Goal: Task Accomplishment & Management: Manage account settings

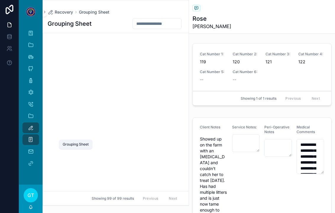
scroll to position [2673, 0]
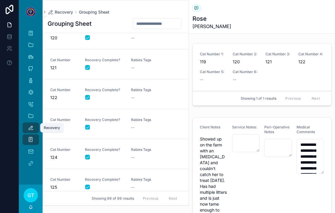
click at [29, 123] on div "Recovery" at bounding box center [30, 127] width 9 height 9
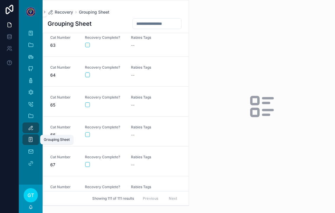
scroll to position [1855, 0]
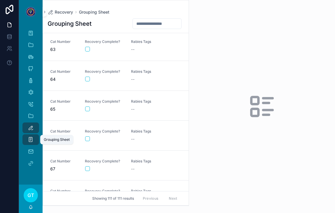
click at [88, 107] on button "scrollable content" at bounding box center [87, 109] width 5 height 5
click at [138, 99] on div "Rabies Tags --" at bounding box center [150, 105] width 39 height 13
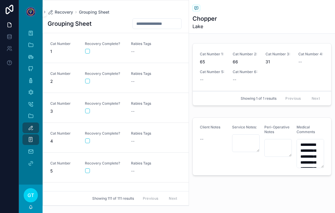
click at [87, 49] on button "scrollable content" at bounding box center [87, 51] width 5 height 5
click at [88, 138] on button "scrollable content" at bounding box center [87, 140] width 5 height 5
click at [139, 138] on div "--" at bounding box center [150, 141] width 39 height 6
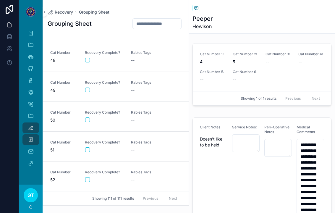
scroll to position [1390, 0]
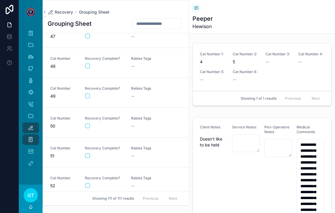
click at [89, 123] on button "scrollable content" at bounding box center [87, 125] width 5 height 5
click at [143, 123] on div "--" at bounding box center [150, 126] width 39 height 6
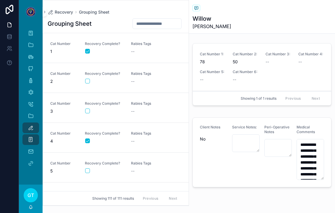
click at [141, 49] on div "--" at bounding box center [150, 52] width 39 height 6
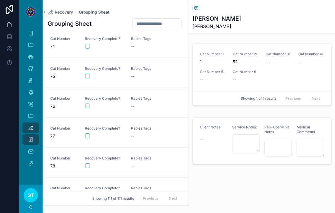
scroll to position [2187, 0]
click at [86, 163] on button "scrollable content" at bounding box center [87, 165] width 5 height 5
click at [138, 155] on div "Rabies Tags --" at bounding box center [150, 161] width 39 height 13
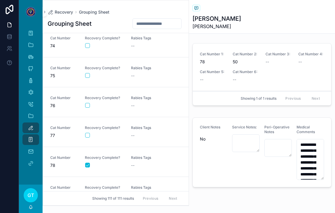
click at [116, 136] on link "Cat Number 77 Recovery Complete? [MEDICAL_DATA] Tags --" at bounding box center [116, 132] width 146 height 30
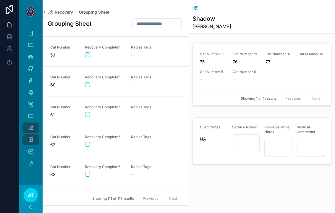
scroll to position [1729, 0]
click at [89, 142] on button "scrollable content" at bounding box center [87, 144] width 5 height 5
click at [146, 142] on div "--" at bounding box center [150, 145] width 39 height 6
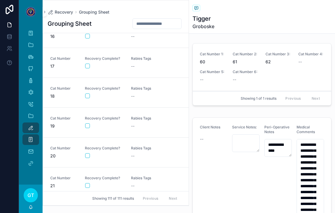
scroll to position [441, 0]
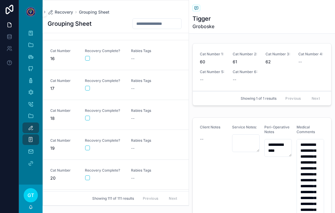
click at [138, 78] on span "Rabies Tags" at bounding box center [150, 80] width 39 height 5
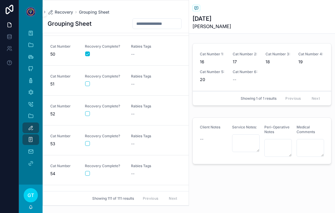
scroll to position [1461, 0]
click at [86, 112] on button "scrollable content" at bounding box center [87, 114] width 5 height 5
click at [145, 112] on div "--" at bounding box center [150, 115] width 39 height 6
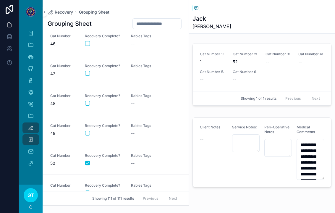
scroll to position [1348, 0]
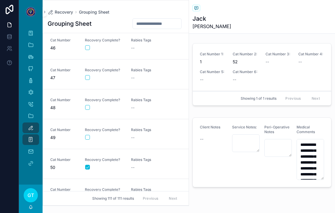
click at [87, 135] on button "scrollable content" at bounding box center [87, 137] width 5 height 5
click at [139, 135] on div "--" at bounding box center [150, 138] width 39 height 6
click at [87, 135] on button "scrollable content" at bounding box center [87, 137] width 5 height 5
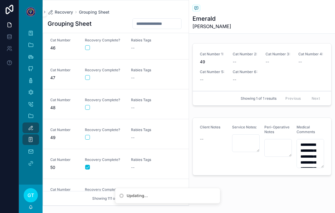
click at [88, 105] on button "scrollable content" at bounding box center [87, 107] width 5 height 5
click at [139, 98] on div "Rabies Tags --" at bounding box center [150, 104] width 39 height 13
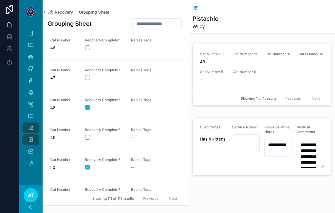
scroll to position [1350, 0]
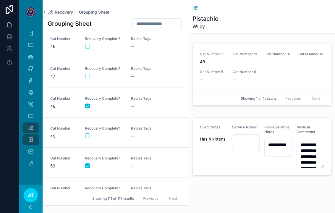
click at [87, 133] on button "scrollable content" at bounding box center [87, 135] width 5 height 5
click at [86, 126] on div "Recovery Complete?" at bounding box center [104, 132] width 39 height 12
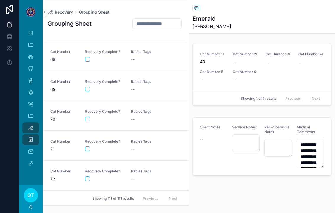
scroll to position [2031, 0]
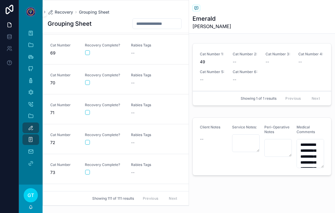
click at [89, 110] on button "scrollable content" at bounding box center [87, 112] width 5 height 5
click at [138, 103] on div "Rabies Tags --" at bounding box center [150, 109] width 39 height 13
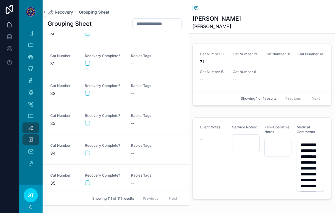
scroll to position [881, 0]
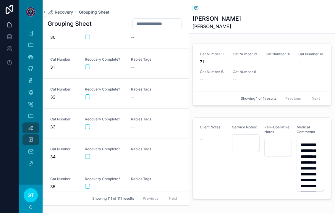
click at [87, 94] on button "scrollable content" at bounding box center [87, 96] width 5 height 5
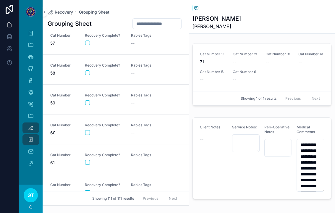
scroll to position [1691, 0]
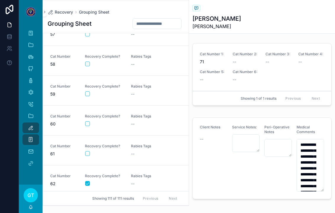
click at [90, 151] on div "scrollable content" at bounding box center [104, 153] width 38 height 5
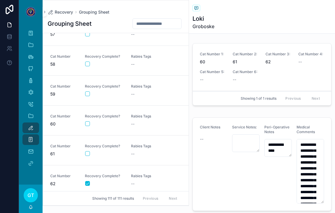
click at [86, 151] on button "scrollable content" at bounding box center [87, 153] width 5 height 5
click at [138, 151] on div "--" at bounding box center [150, 154] width 39 height 6
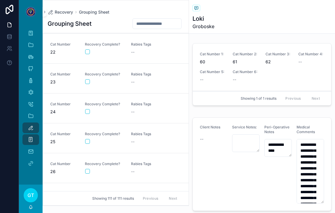
scroll to position [623, 0]
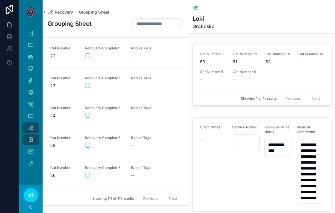
click at [85, 113] on button "scrollable content" at bounding box center [87, 115] width 5 height 5
click at [137, 106] on div "Rabies Tags --" at bounding box center [150, 112] width 39 height 13
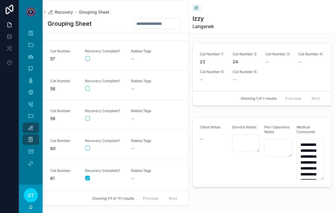
scroll to position [1692, 0]
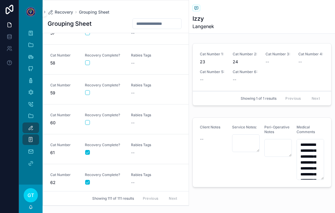
click at [90, 120] on form "scrollable content" at bounding box center [104, 122] width 39 height 5
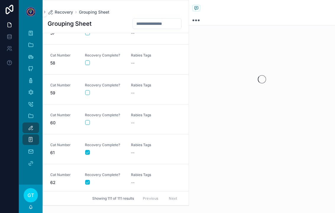
click at [87, 120] on button "scrollable content" at bounding box center [87, 122] width 5 height 5
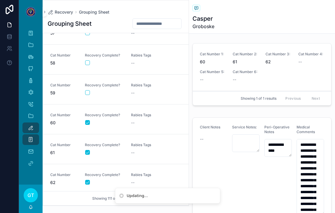
click at [139, 113] on div "Rabies Tags --" at bounding box center [150, 119] width 39 height 13
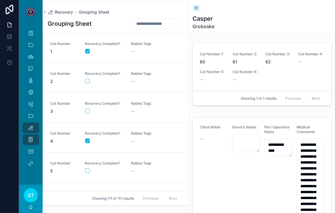
click at [89, 108] on form "scrollable content" at bounding box center [104, 110] width 39 height 5
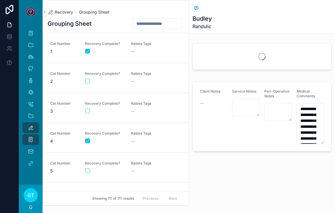
click at [87, 109] on button "scrollable content" at bounding box center [87, 111] width 5 height 5
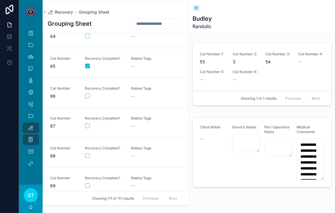
scroll to position [1900, 0]
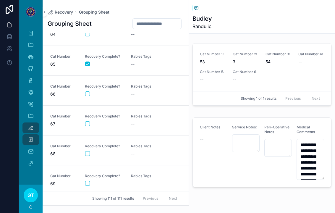
click at [95, 121] on div "scrollable content" at bounding box center [104, 123] width 38 height 5
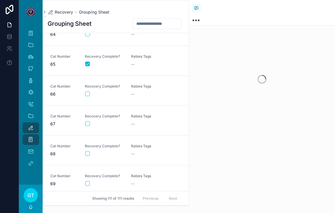
click at [94, 121] on div "scrollable content" at bounding box center [104, 123] width 38 height 5
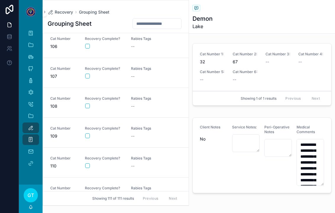
scroll to position [2560, 0]
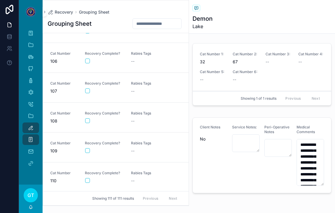
click at [90, 88] on button "scrollable content" at bounding box center [87, 90] width 5 height 5
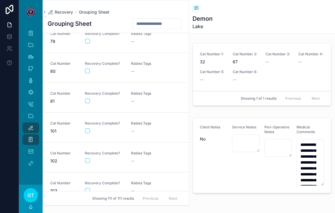
scroll to position [2339, 0]
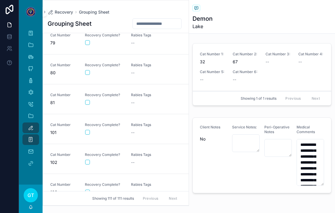
click at [88, 130] on button "scrollable content" at bounding box center [87, 132] width 5 height 5
click at [134, 122] on div "Rabies Tags --" at bounding box center [150, 128] width 39 height 13
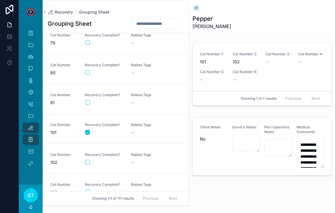
click at [88, 160] on button "scrollable content" at bounding box center [87, 162] width 5 height 5
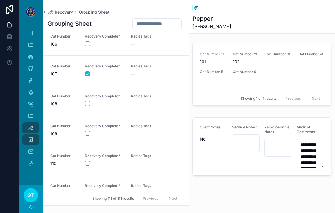
click at [89, 101] on button "scrollable content" at bounding box center [87, 103] width 5 height 5
click at [138, 94] on div "Rabies Tags --" at bounding box center [150, 100] width 39 height 13
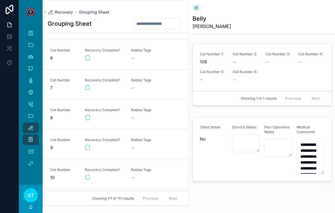
scroll to position [143, 0]
click at [88, 86] on button "scrollable content" at bounding box center [87, 88] width 5 height 5
click at [149, 85] on div "--" at bounding box center [150, 88] width 39 height 6
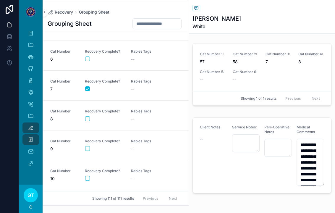
scroll to position [145, 0]
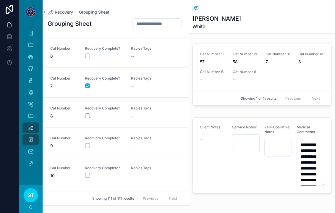
click at [144, 83] on div "--" at bounding box center [150, 86] width 39 height 6
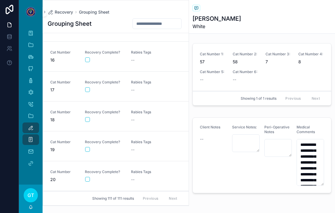
scroll to position [457, 0]
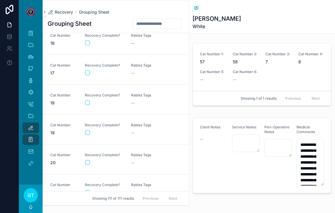
click at [90, 100] on button "scrollable content" at bounding box center [87, 102] width 5 height 5
click at [141, 100] on div "--" at bounding box center [150, 103] width 39 height 6
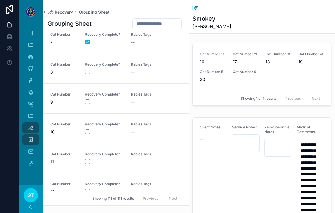
scroll to position [187, 0]
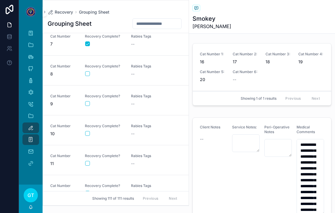
click at [87, 71] on button "scrollable content" at bounding box center [87, 73] width 5 height 5
click at [141, 71] on div "--" at bounding box center [150, 74] width 39 height 6
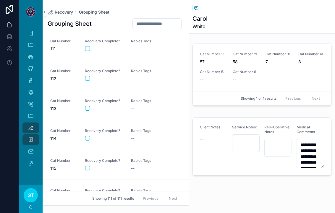
scroll to position [2722, 0]
click at [82, 103] on div "Cat Number 113 Recovery Complete? [MEDICAL_DATA] Tags --" at bounding box center [115, 104] width 131 height 13
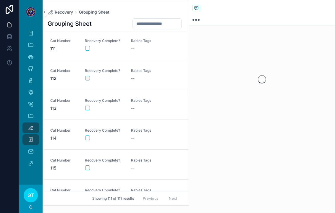
click at [87, 106] on button "scrollable content" at bounding box center [87, 108] width 5 height 5
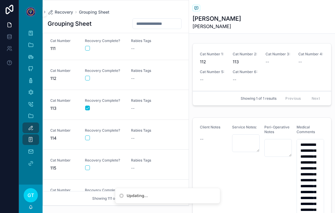
click at [139, 105] on div "--" at bounding box center [150, 108] width 39 height 6
click at [87, 136] on button "scrollable content" at bounding box center [87, 138] width 5 height 5
click at [88, 165] on button "scrollable content" at bounding box center [87, 167] width 5 height 5
